Goal: Information Seeking & Learning: Learn about a topic

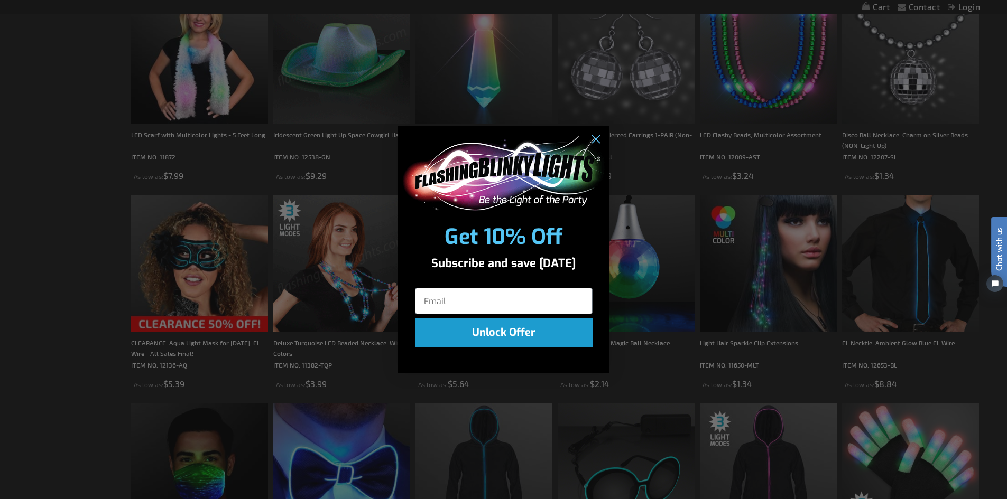
scroll to position [1481, 0]
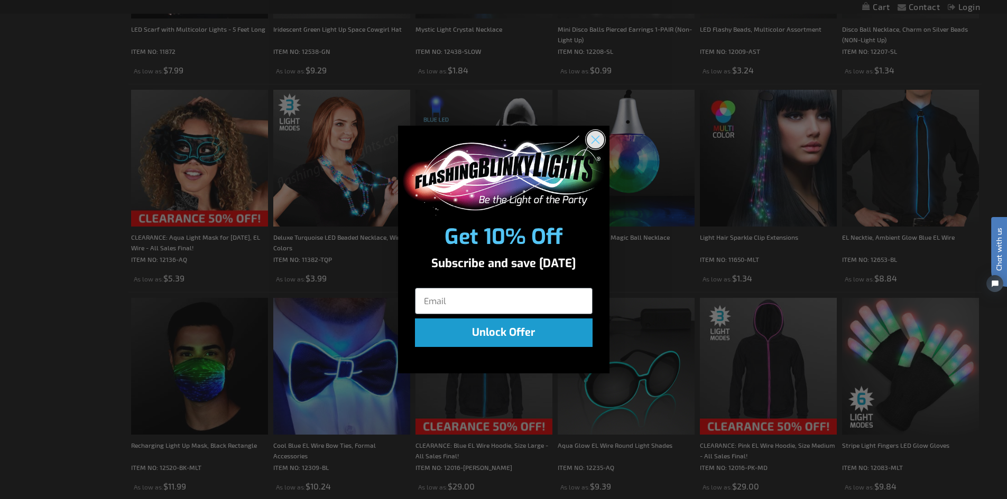
click at [595, 138] on circle "Close dialog" at bounding box center [594, 139] width 17 height 17
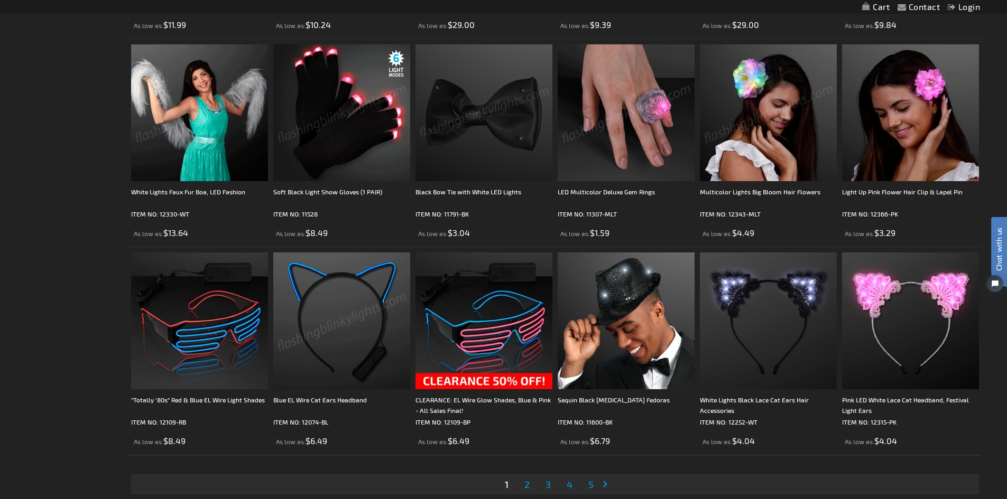
scroll to position [2010, 0]
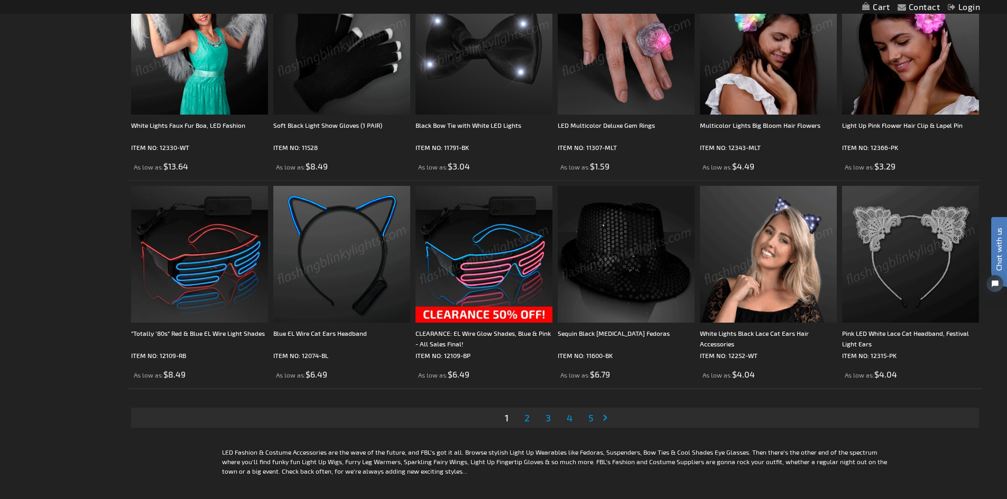
click at [525, 418] on span "2" at bounding box center [526, 418] width 5 height 12
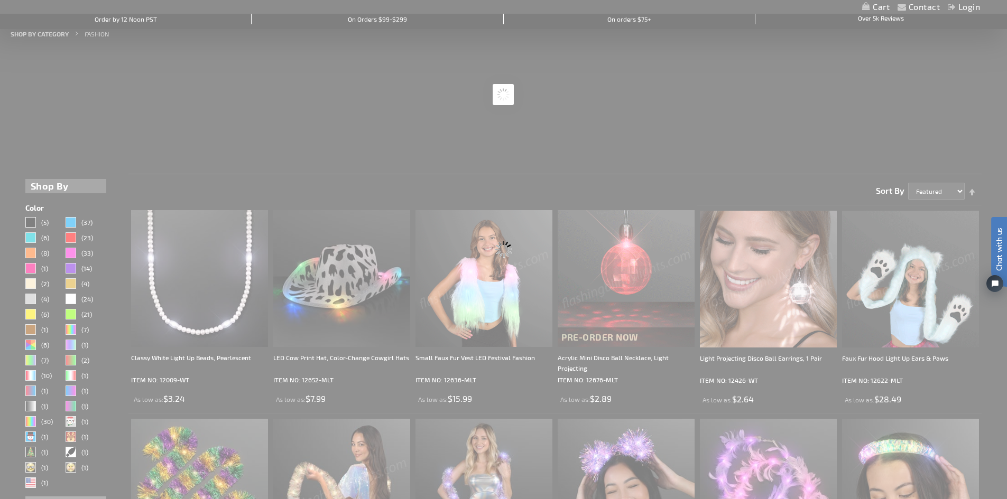
scroll to position [0, 0]
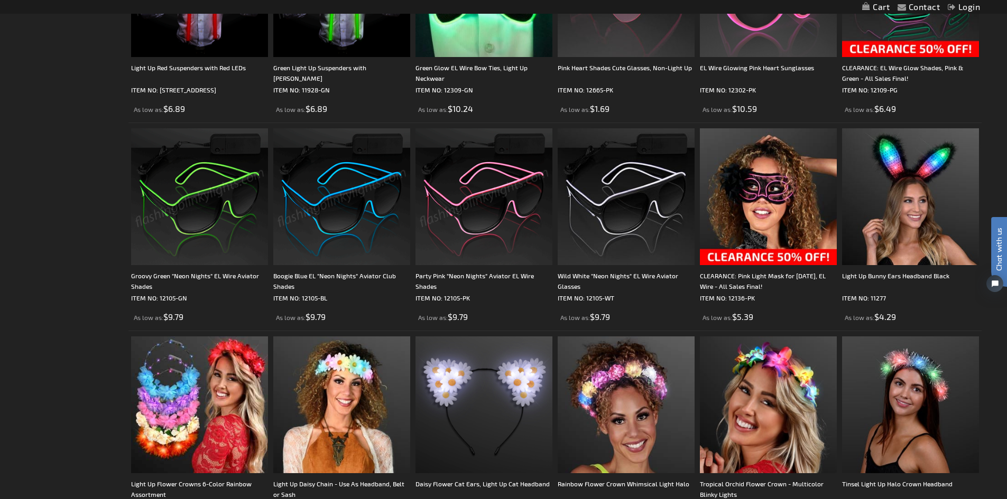
scroll to position [2008, 0]
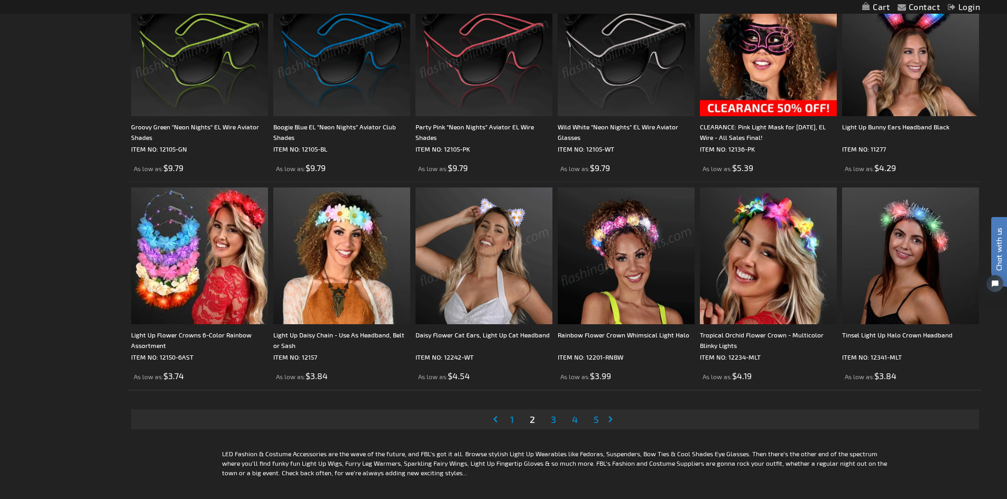
click at [551, 417] on span "3" at bounding box center [553, 420] width 5 height 12
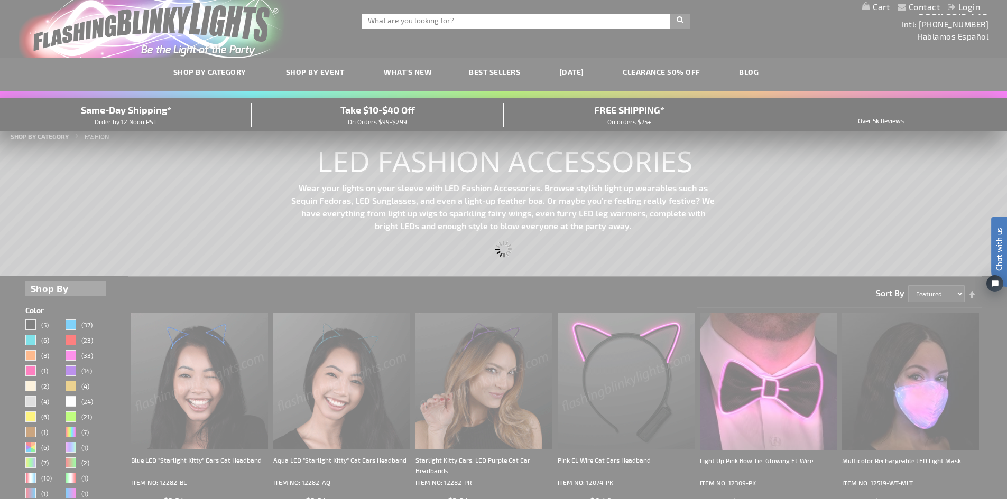
scroll to position [0, 0]
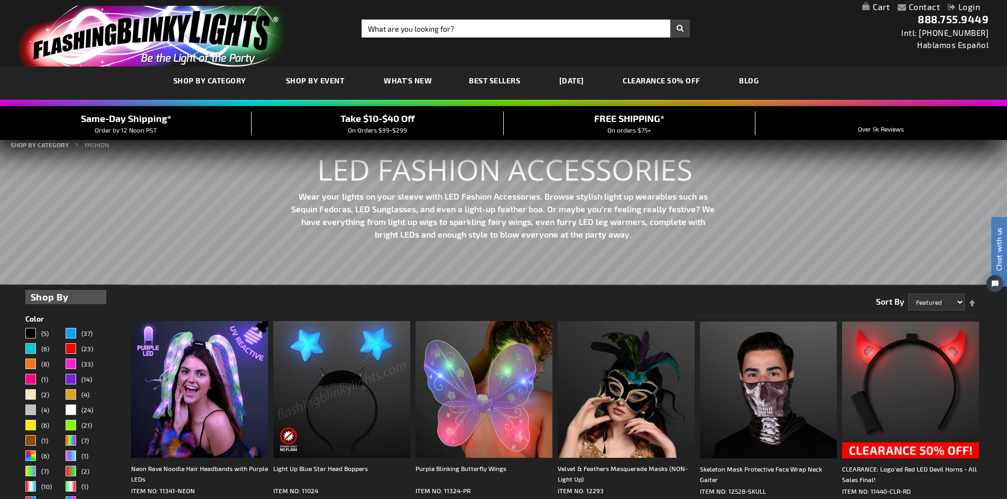
click at [494, 81] on span "Best Sellers" at bounding box center [494, 80] width 51 height 9
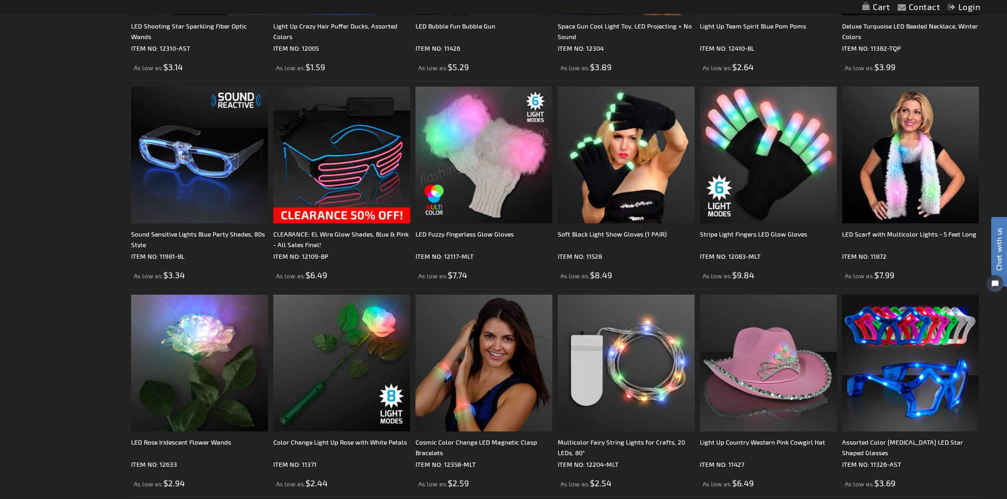
scroll to position [1744, 0]
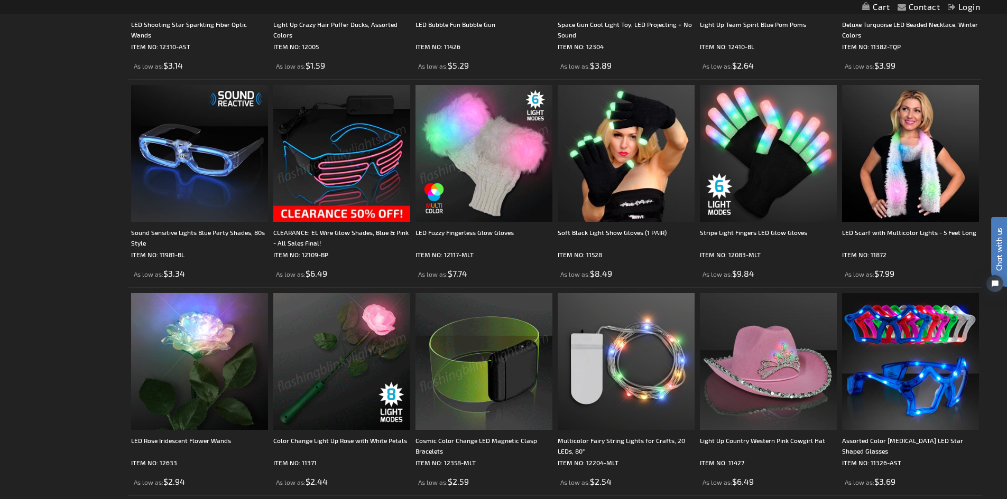
click at [352, 189] on img at bounding box center [341, 153] width 137 height 137
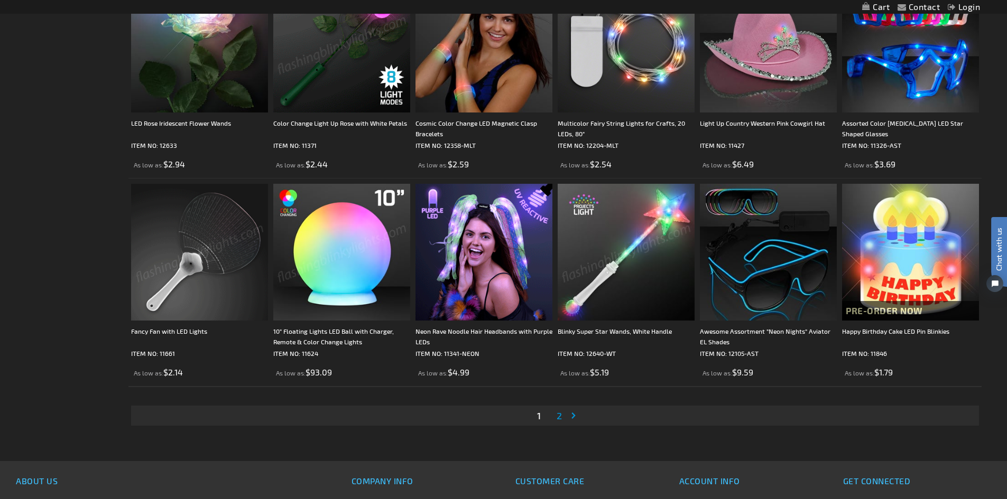
click at [573, 416] on link "Page Next" at bounding box center [575, 416] width 11 height 16
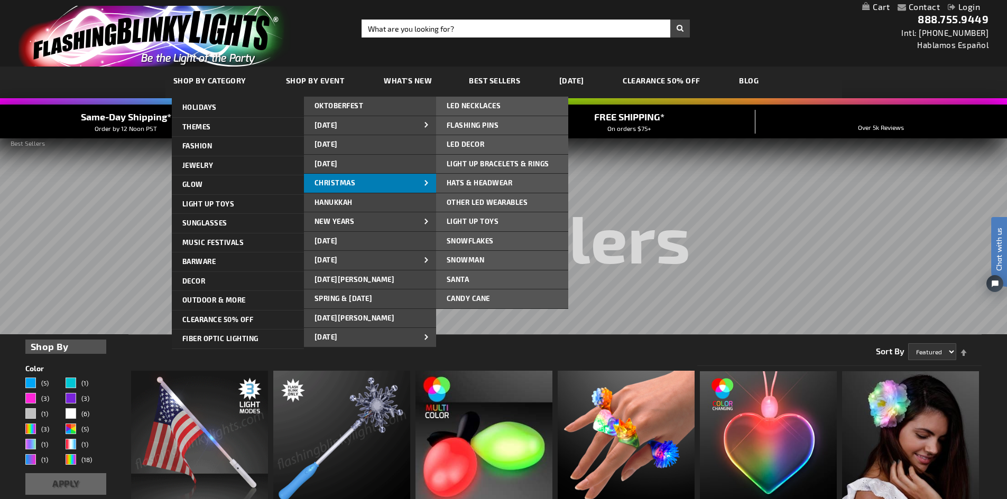
click at [344, 186] on span "CHRISTMAS" at bounding box center [334, 183] width 41 height 8
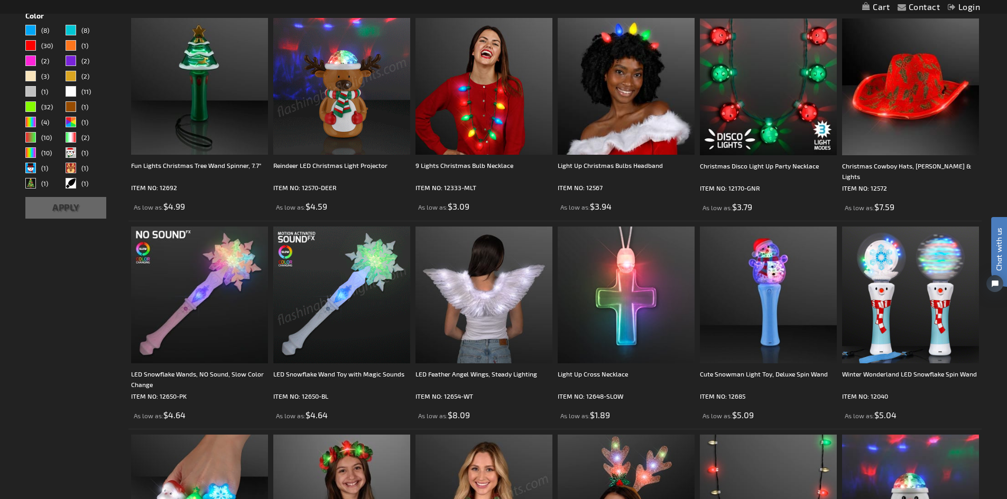
scroll to position [319, 0]
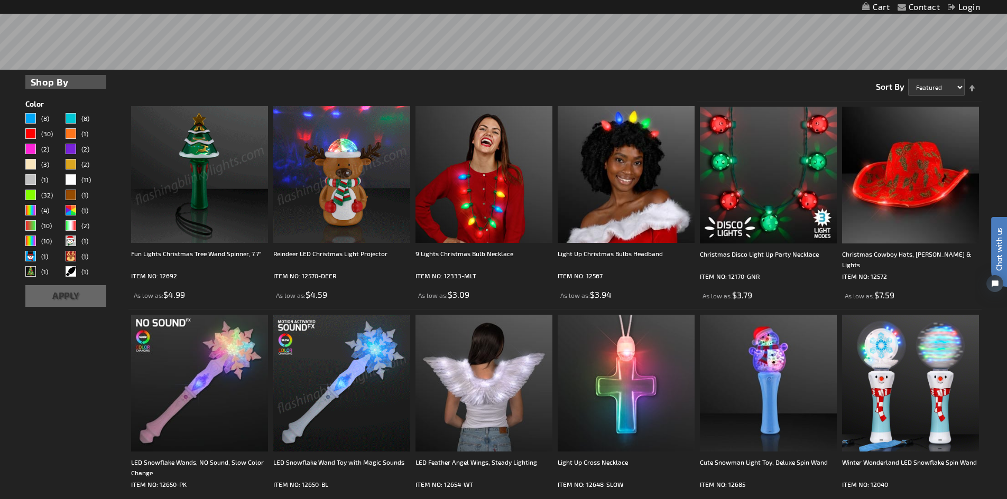
click at [188, 157] on img at bounding box center [199, 174] width 137 height 137
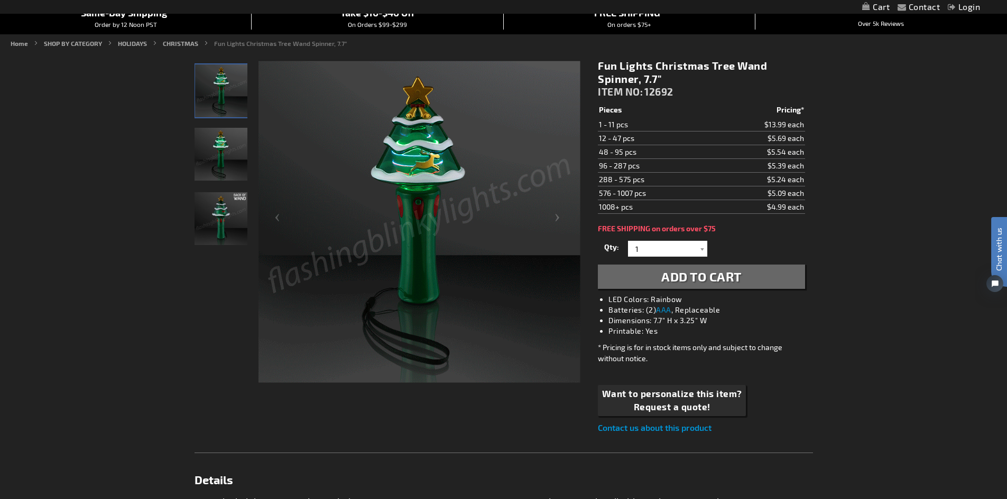
click at [223, 155] on img at bounding box center [220, 154] width 53 height 53
click at [216, 206] on img at bounding box center [220, 218] width 53 height 53
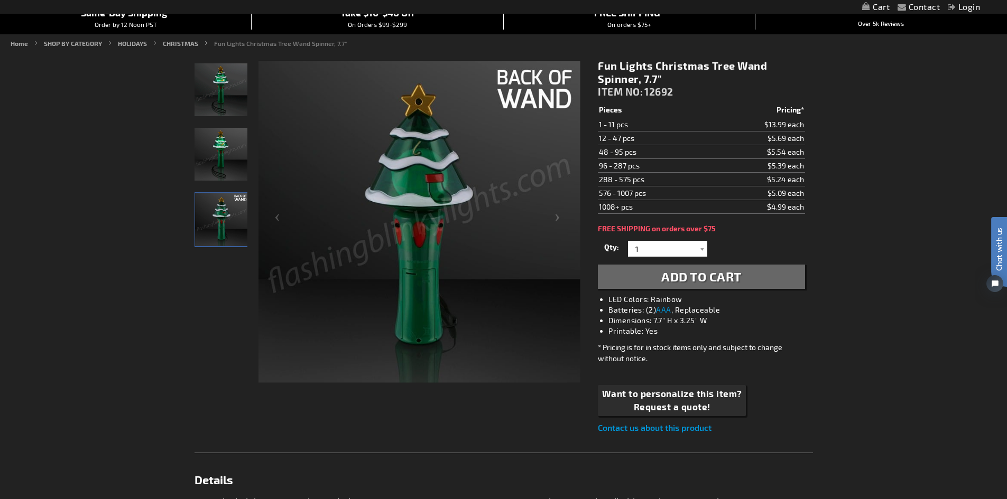
drag, startPoint x: 598, startPoint y: 163, endPoint x: 800, endPoint y: 164, distance: 202.4
click at [800, 164] on tr "96 - 287 pcs $5.39 each" at bounding box center [701, 166] width 207 height 14
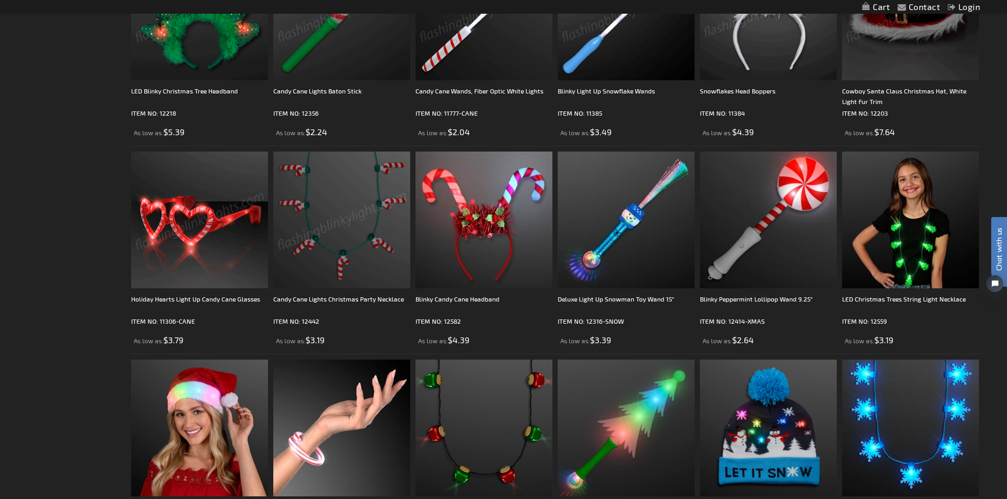
scroll to position [1322, 0]
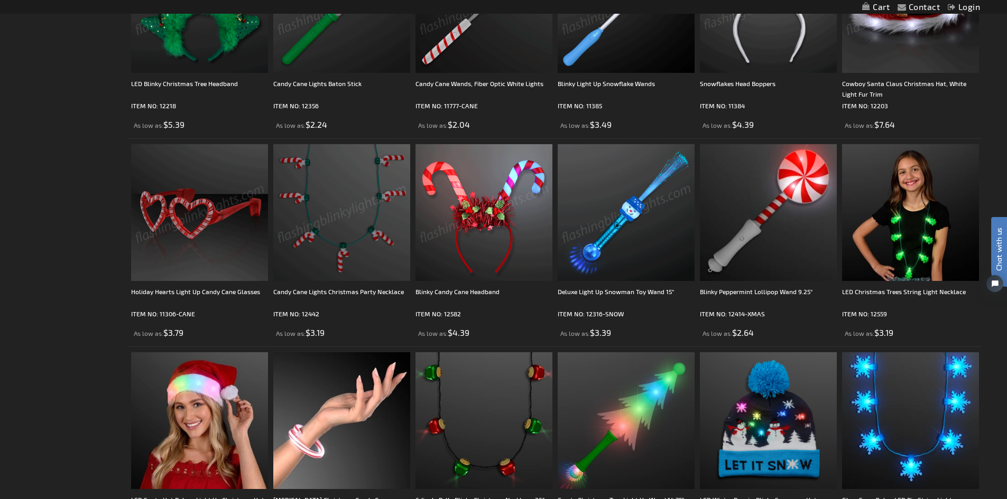
click at [601, 224] on img at bounding box center [626, 212] width 137 height 137
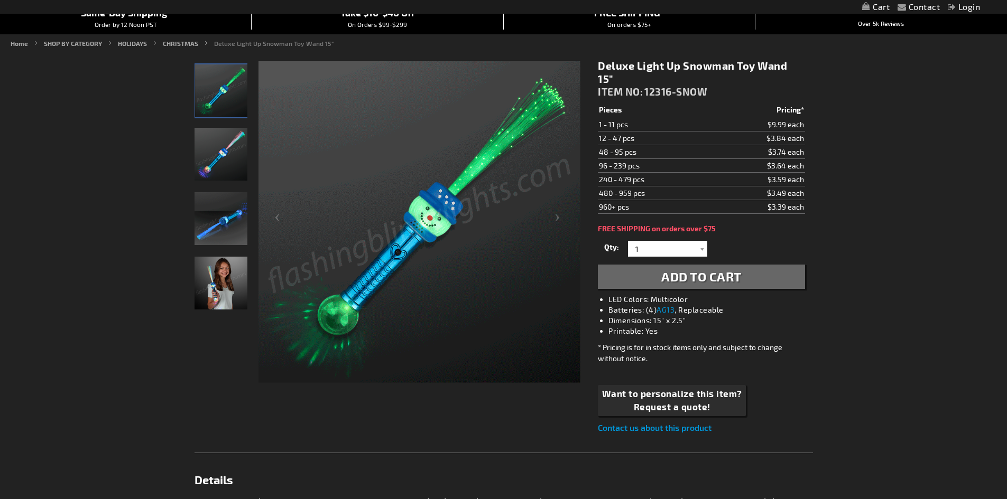
click at [227, 163] on img "Deluxe Light Up Snowman Toy Wand" at bounding box center [220, 154] width 53 height 53
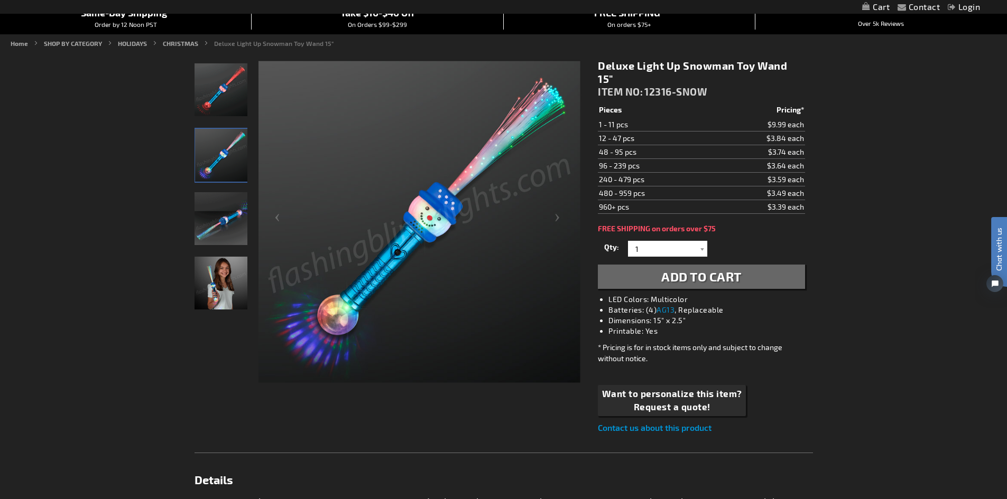
click at [227, 213] on img "Deluxe Light Up Snowman Toy Wand" at bounding box center [220, 218] width 53 height 53
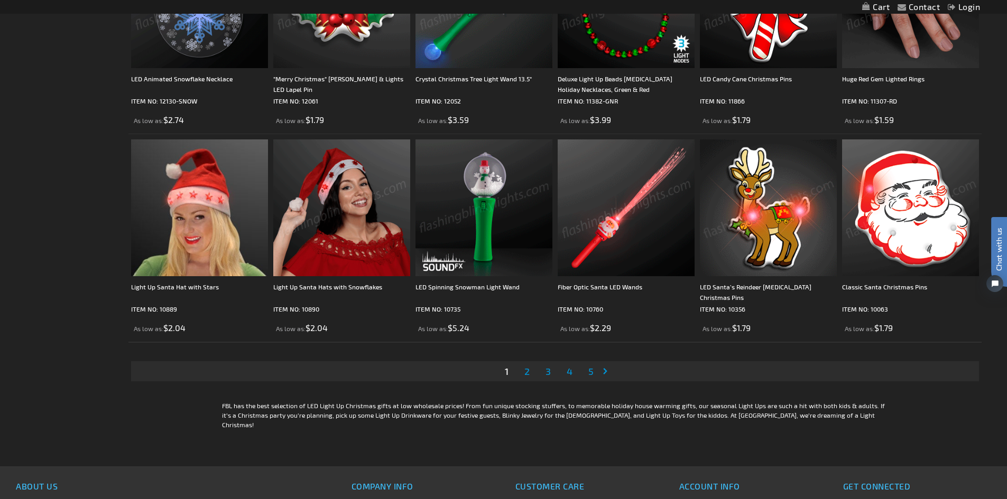
scroll to position [2168, 0]
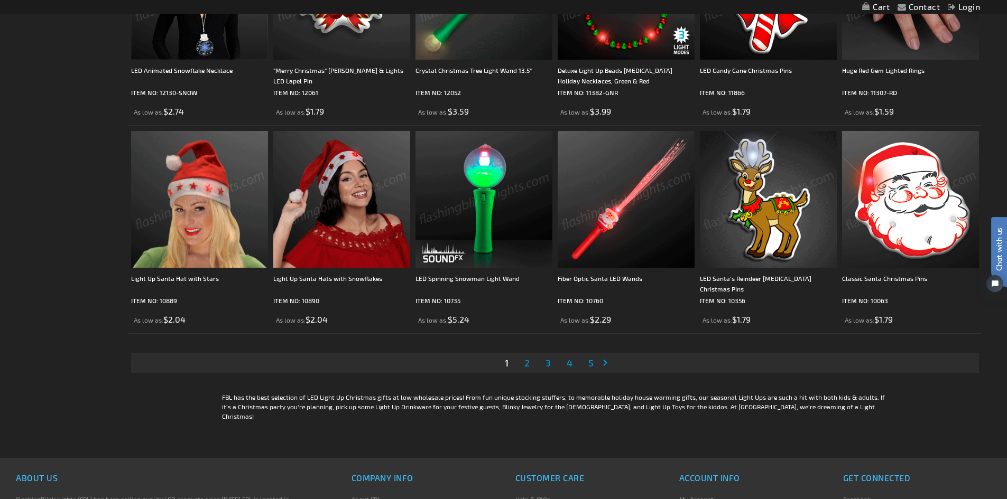
click at [604, 365] on link "Page Next" at bounding box center [607, 363] width 11 height 16
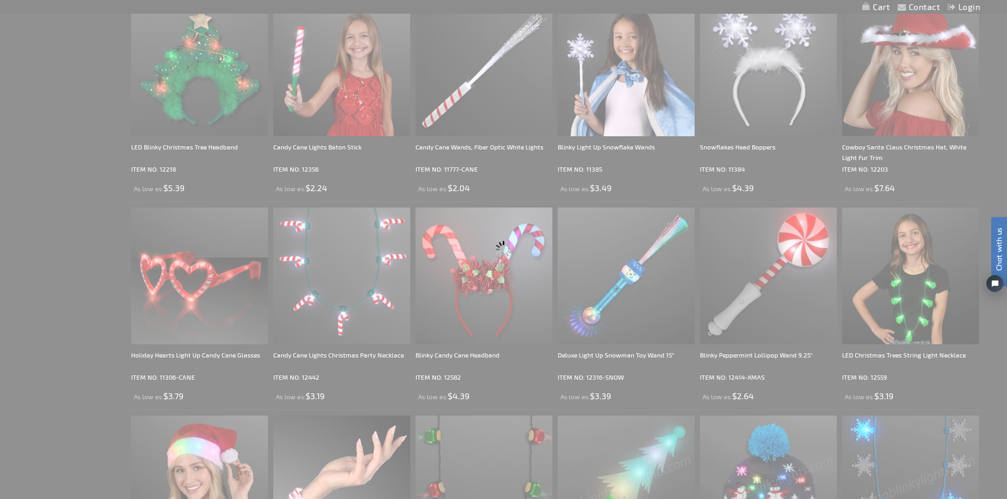
scroll to position [159, 0]
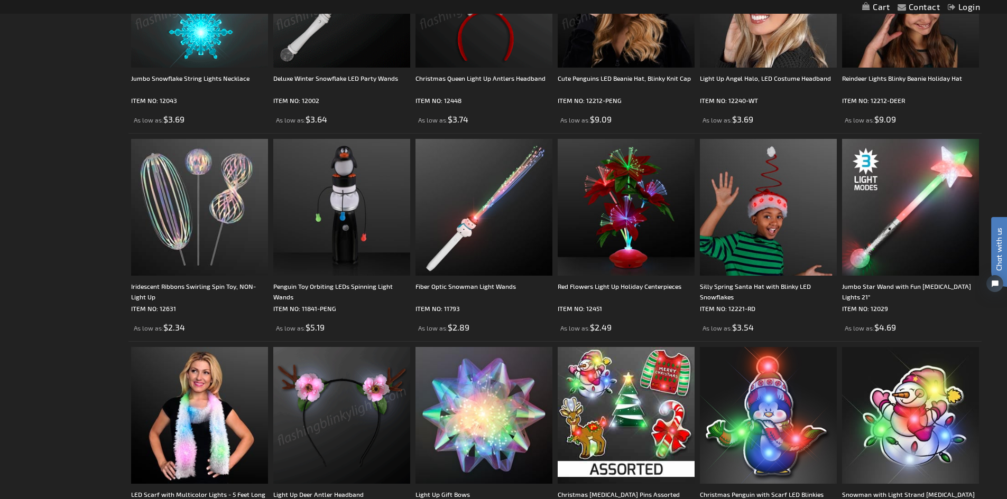
scroll to position [1797, 0]
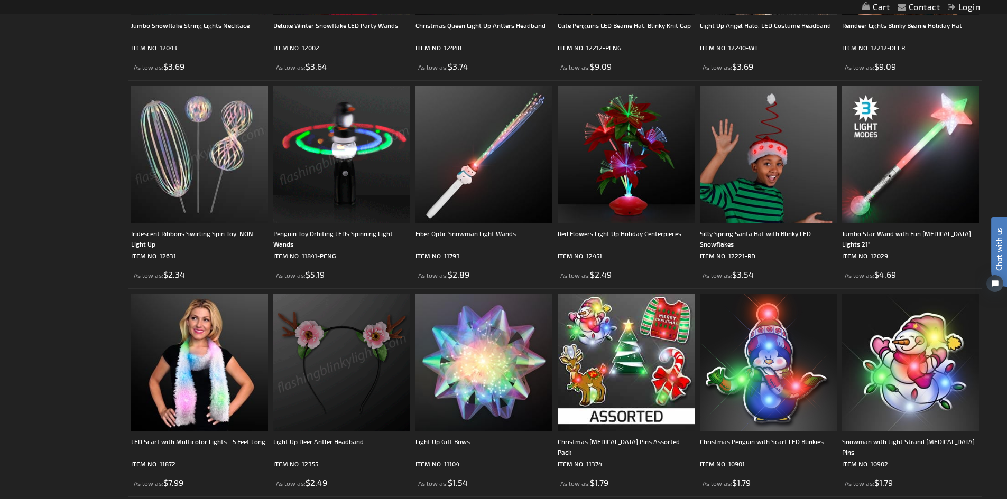
click at [179, 187] on img at bounding box center [199, 154] width 137 height 137
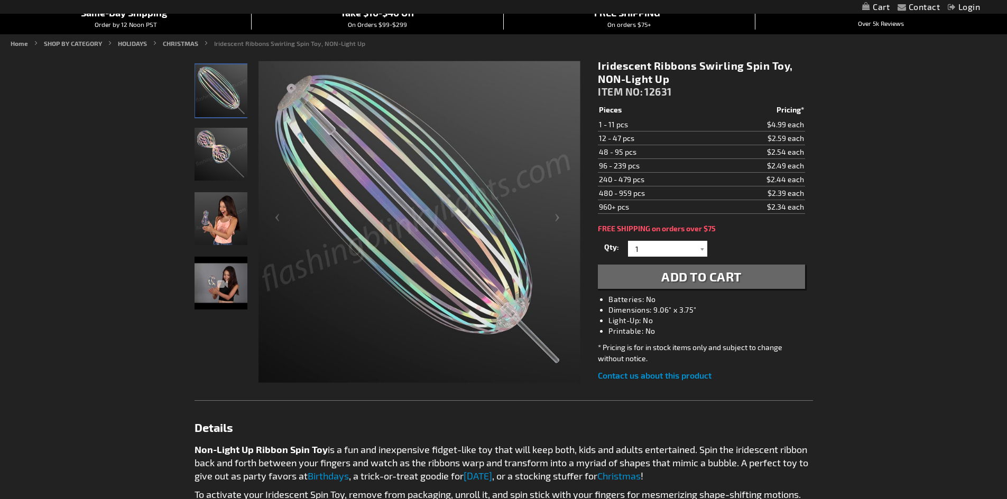
click at [224, 149] on img "Iridescent Ribbons Swirling Spin Toy, NON-Light Up" at bounding box center [220, 154] width 53 height 53
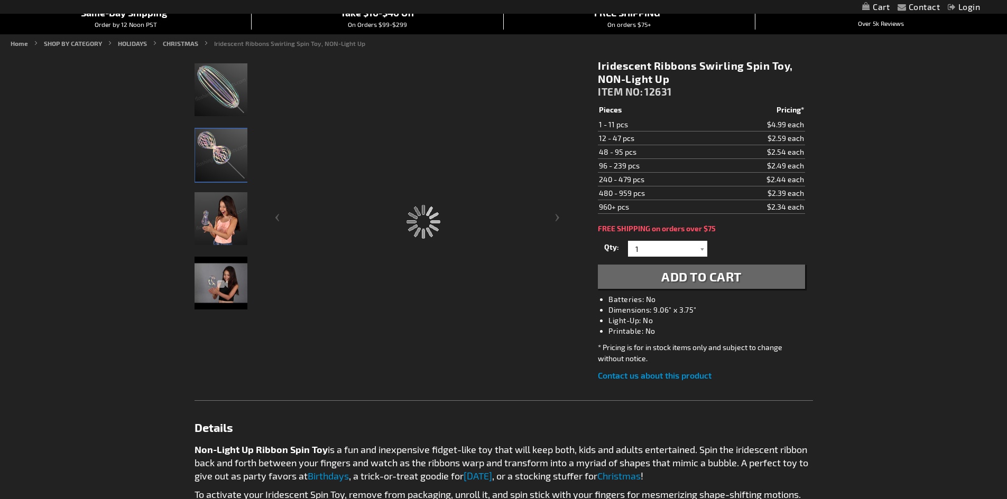
click at [209, 228] on img "Iridescent Ribbons Swirling Spin Toy, NON-Light Up" at bounding box center [220, 218] width 53 height 53
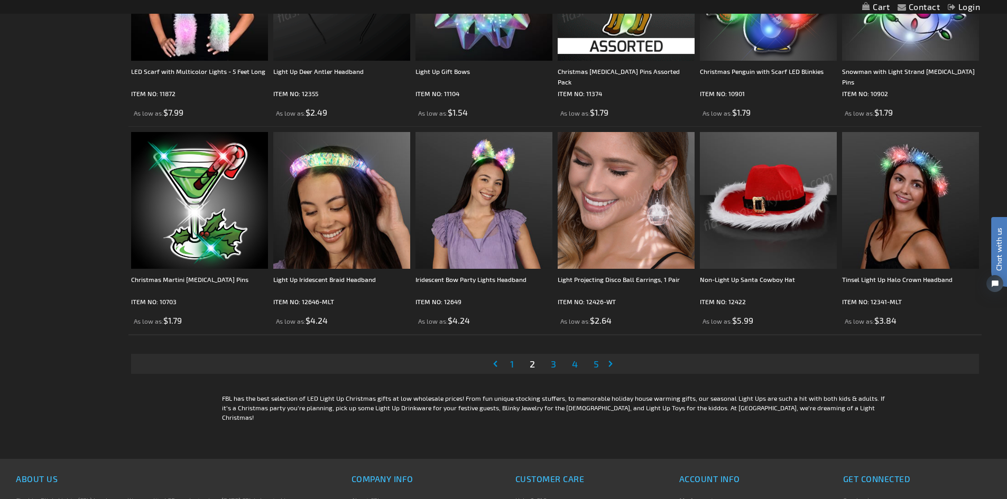
click at [612, 364] on link "Page Next" at bounding box center [612, 364] width 11 height 16
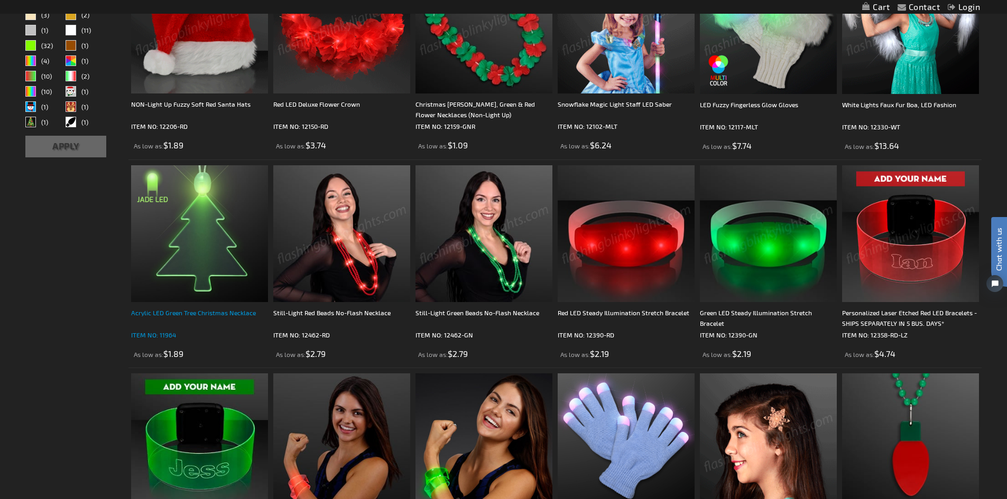
scroll to position [528, 0]
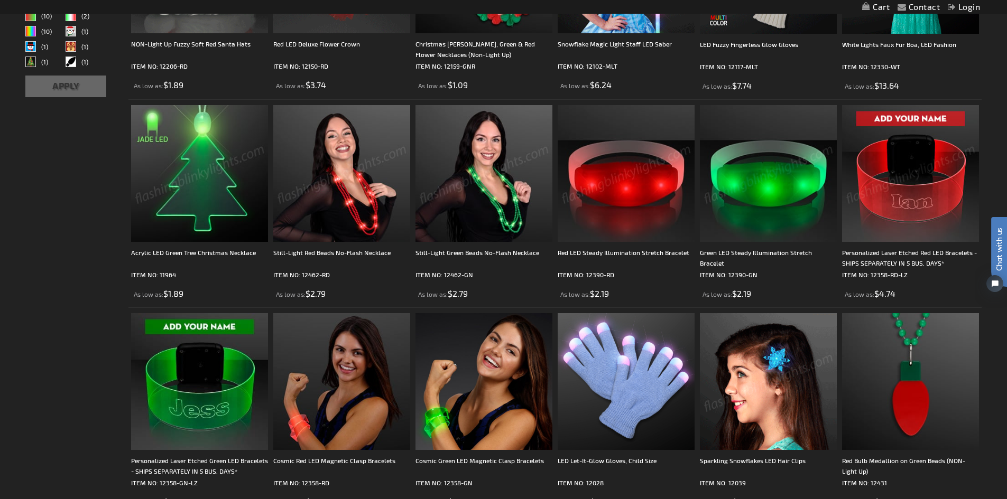
click at [198, 201] on img at bounding box center [199, 173] width 137 height 137
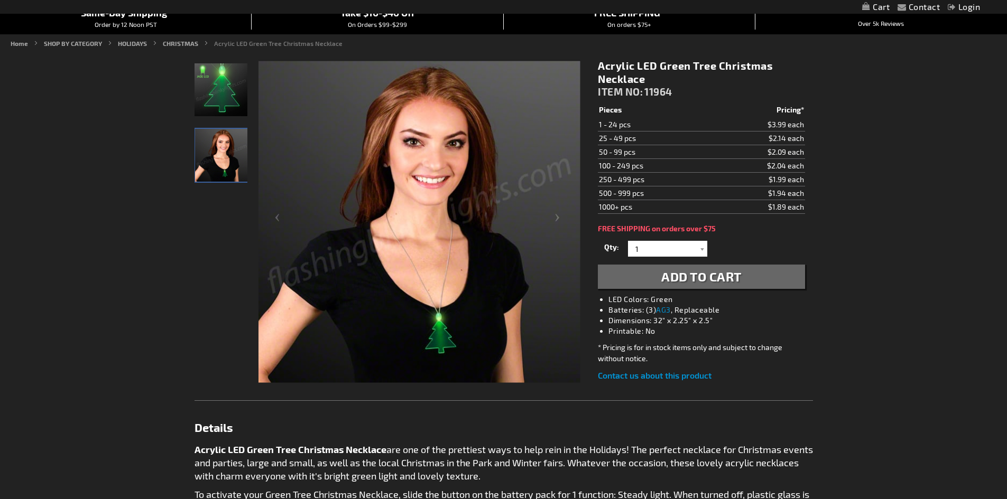
click at [224, 90] on img "Acrylic LED Green Tree Christmas Necklace" at bounding box center [220, 89] width 53 height 53
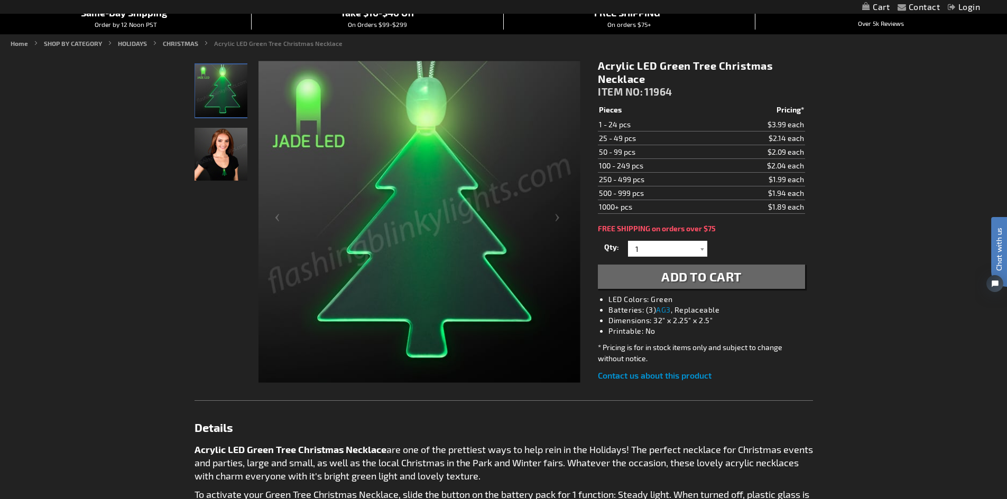
click at [208, 150] on img "Acrylic LED Green Tree Christmas Necklace" at bounding box center [220, 154] width 53 height 53
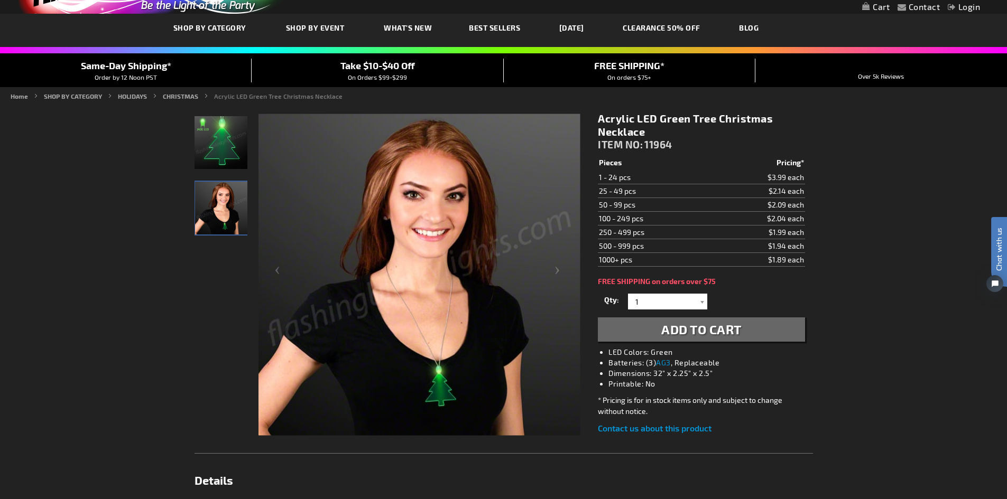
scroll to position [108, 0]
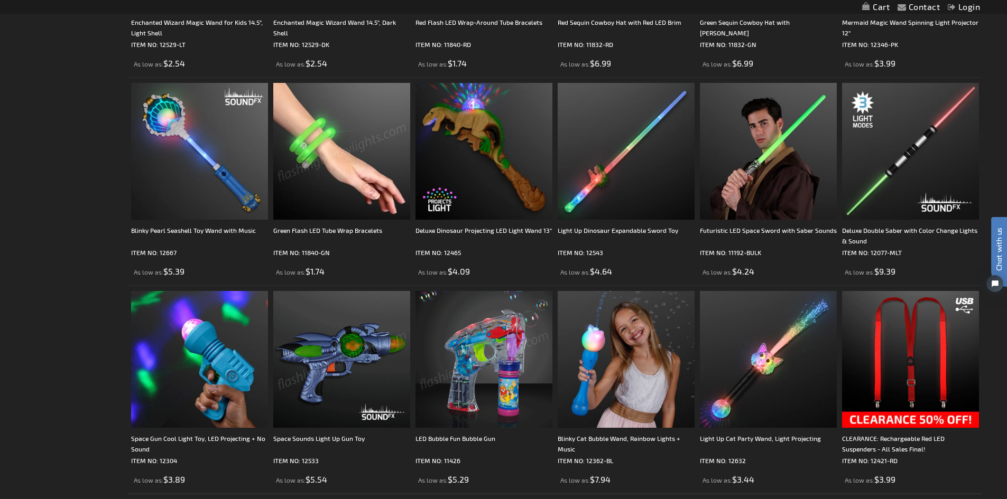
scroll to position [2114, 0]
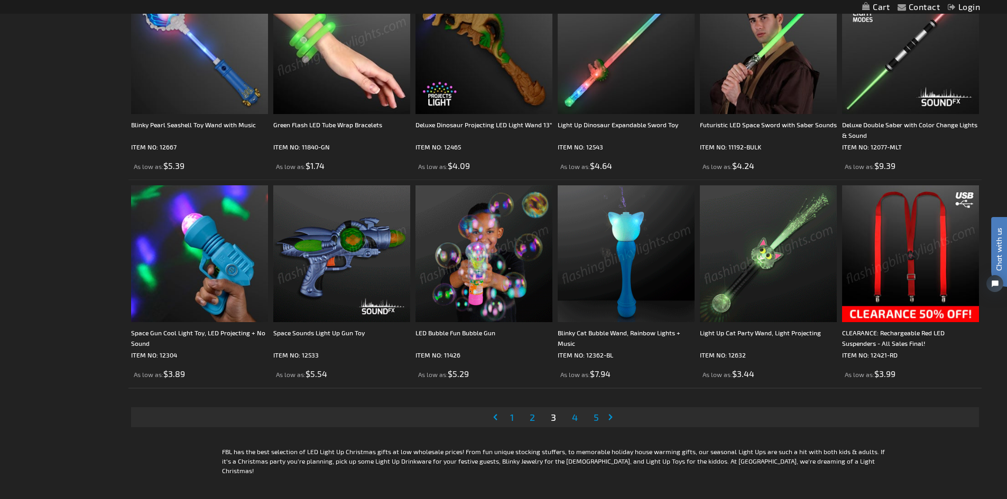
click at [608, 418] on link "Page Next" at bounding box center [612, 418] width 11 height 16
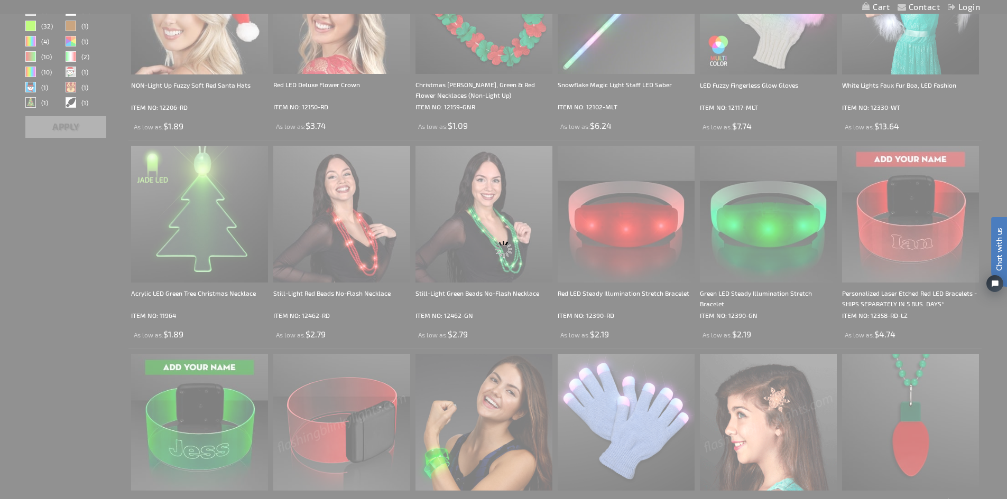
scroll to position [0, 0]
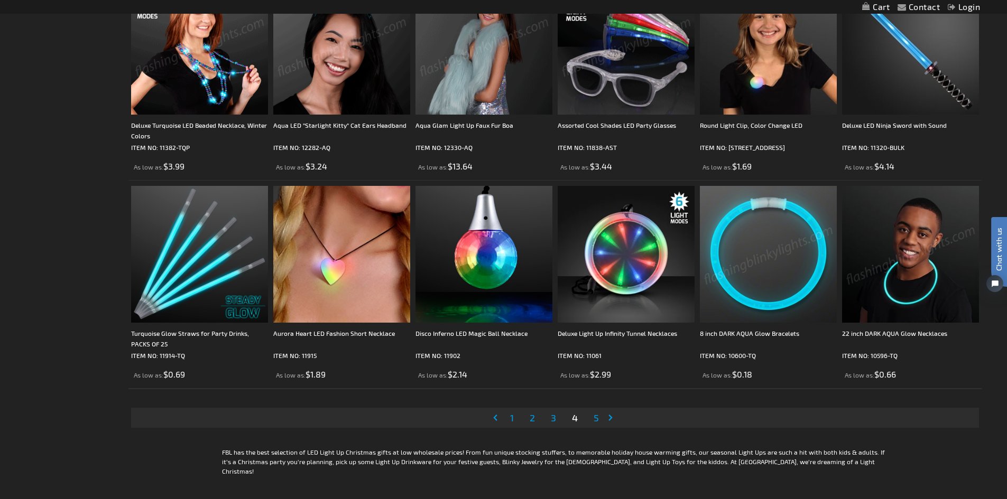
scroll to position [2114, 0]
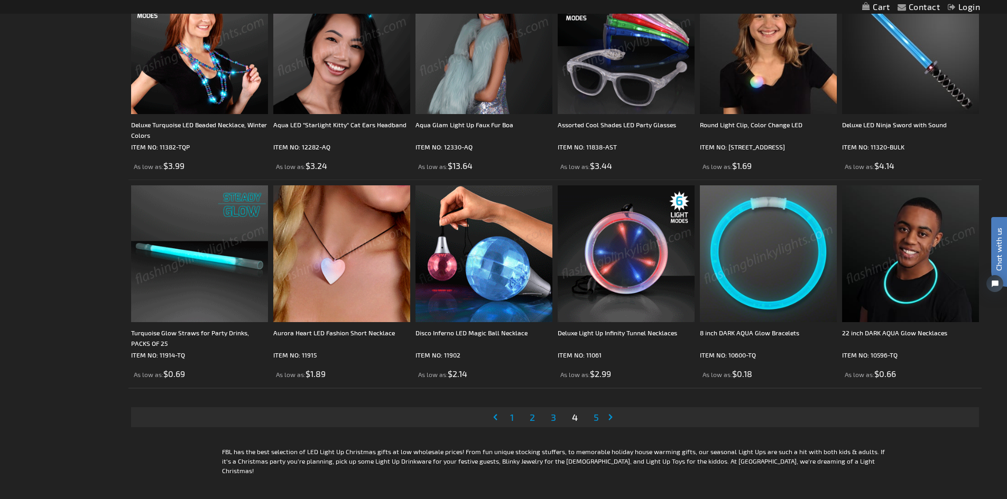
click at [595, 418] on span "5" at bounding box center [595, 418] width 5 height 12
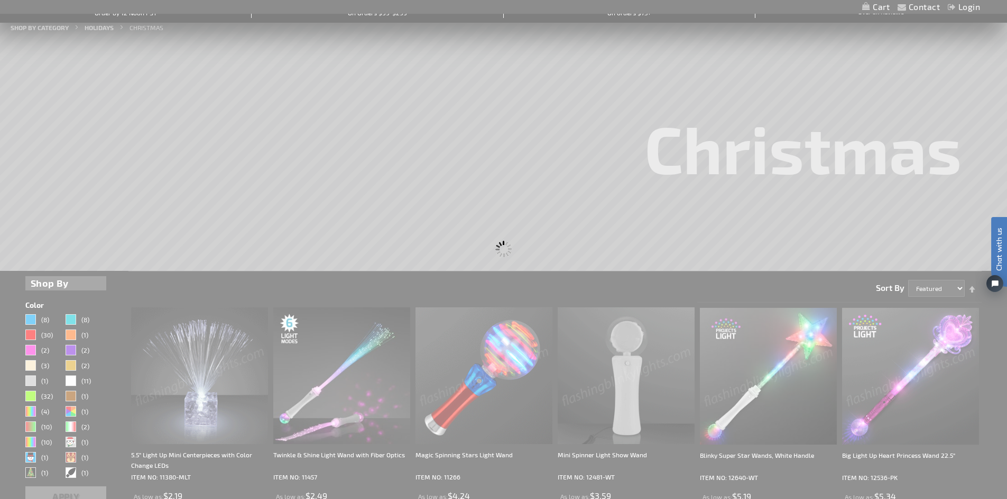
scroll to position [0, 0]
